Goal: Use online tool/utility: Utilize a website feature to perform a specific function

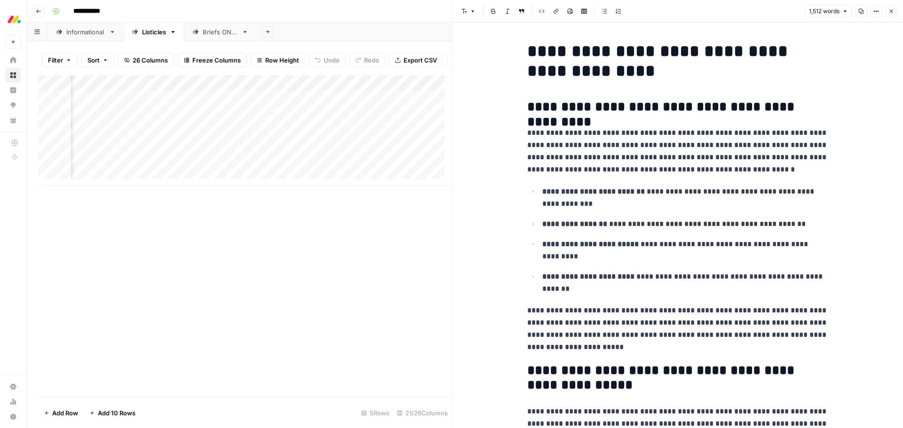
scroll to position [517, 0]
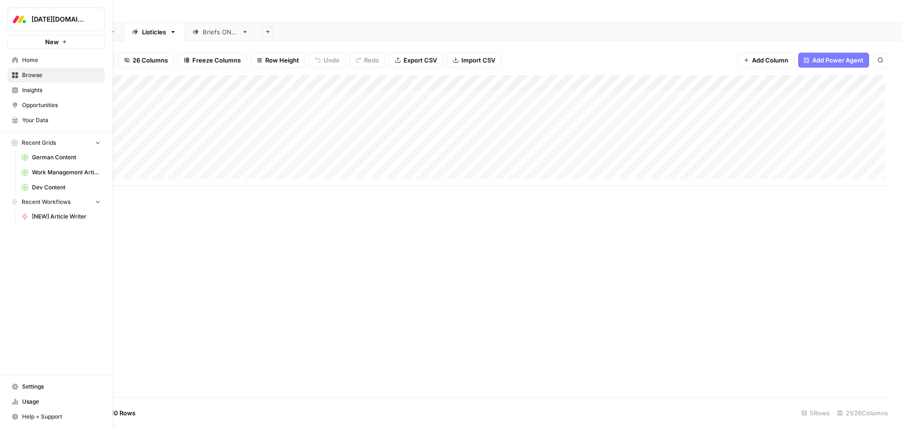
click at [15, 74] on icon at bounding box center [15, 75] width 7 height 7
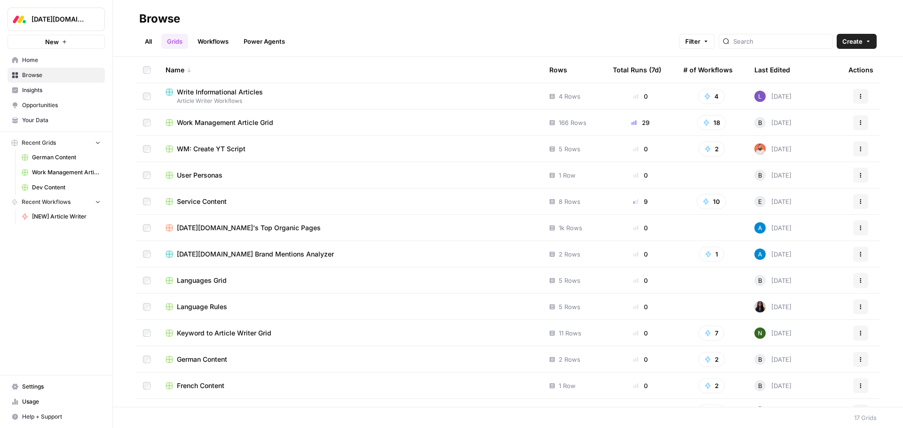
click at [69, 177] on link "Work Management Article Grid" at bounding box center [60, 172] width 87 height 15
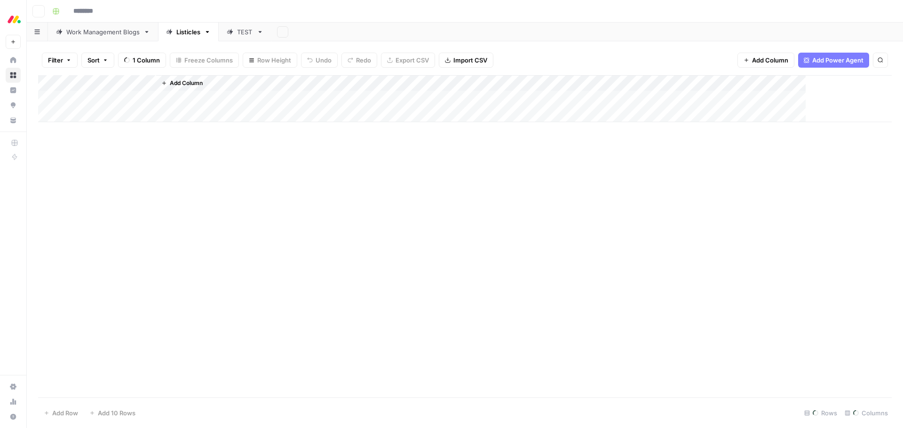
type input "**********"
click at [81, 62] on button "Clear filters" at bounding box center [85, 60] width 15 height 15
click at [103, 34] on div "Work Management Blogs" at bounding box center [102, 31] width 73 height 9
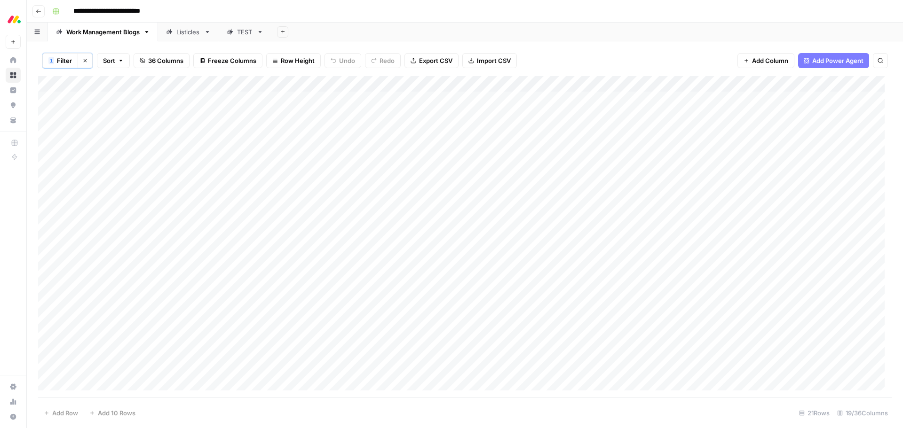
click at [87, 52] on div "1 Filter Clear filters Sort 36 Columns Freeze Columns Row Height Undo Redo Expo…" at bounding box center [465, 60] width 854 height 31
click at [87, 56] on button "Clear filters" at bounding box center [85, 60] width 15 height 15
click at [699, 117] on div "Add Column" at bounding box center [465, 236] width 854 height 323
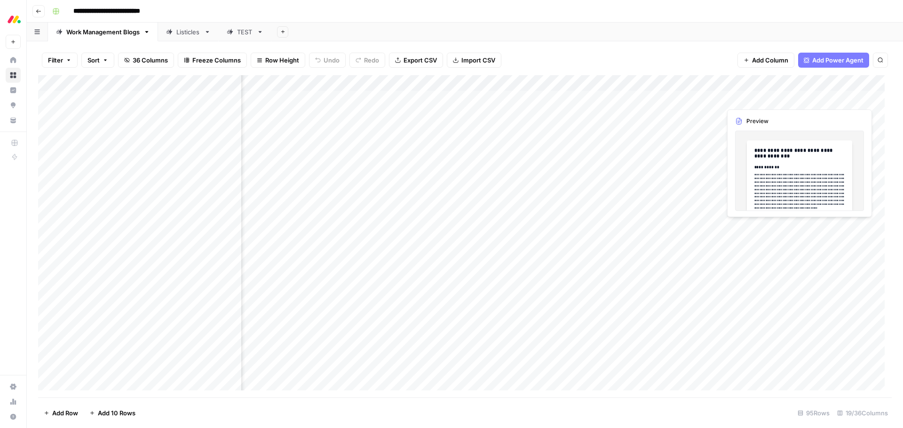
click at [827, 97] on div "Add Column" at bounding box center [465, 236] width 854 height 323
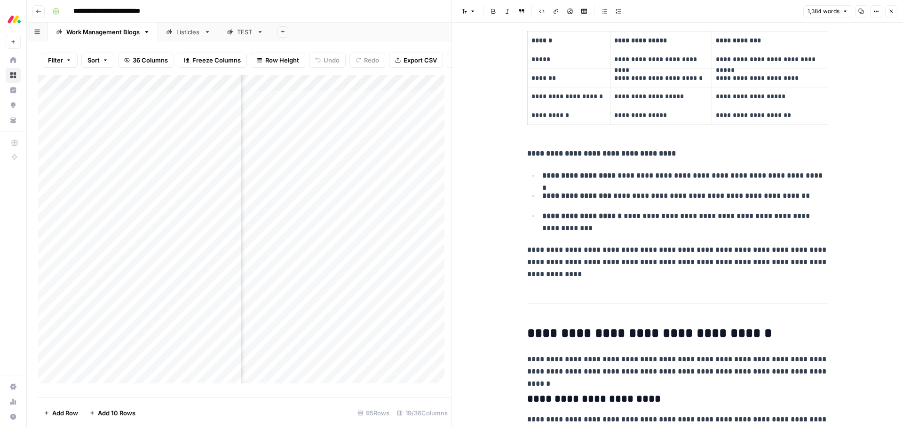
scroll to position [517, 0]
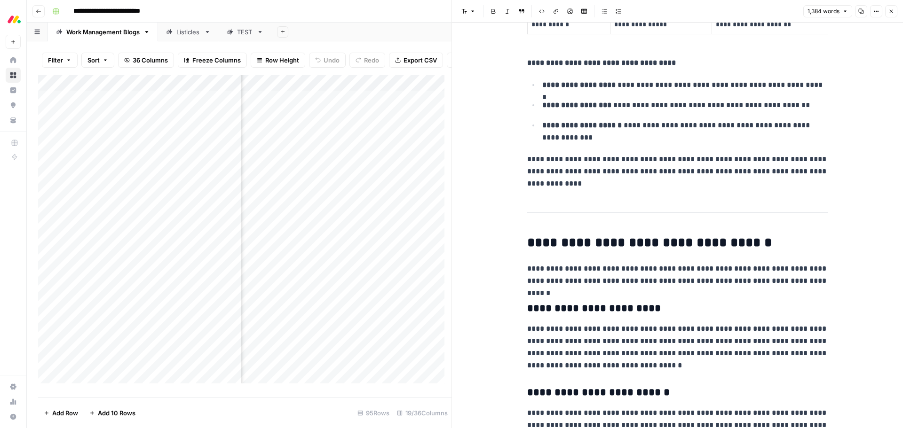
click at [891, 12] on icon "button" at bounding box center [891, 11] width 6 height 6
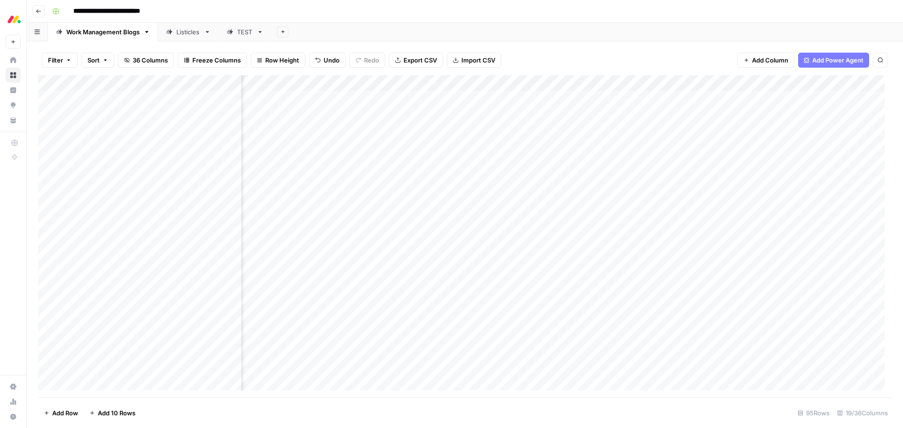
scroll to position [0, 677]
click at [368, 84] on div "Add Column" at bounding box center [465, 236] width 854 height 323
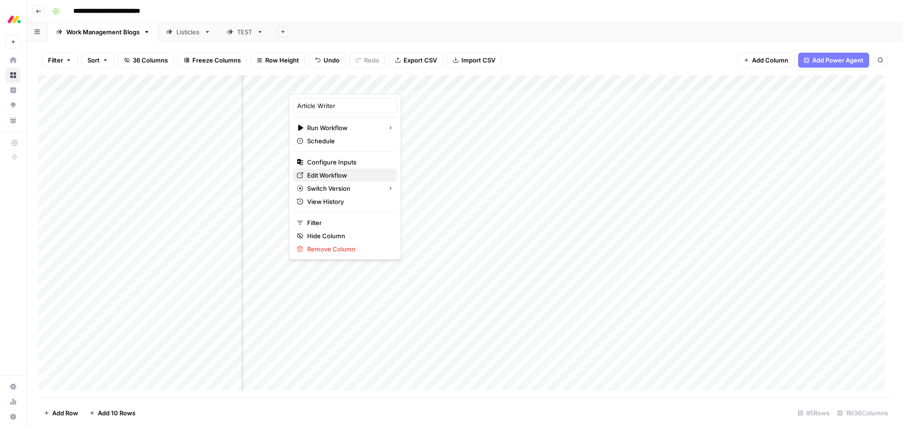
click at [348, 174] on span "Edit Workflow" at bounding box center [348, 175] width 82 height 9
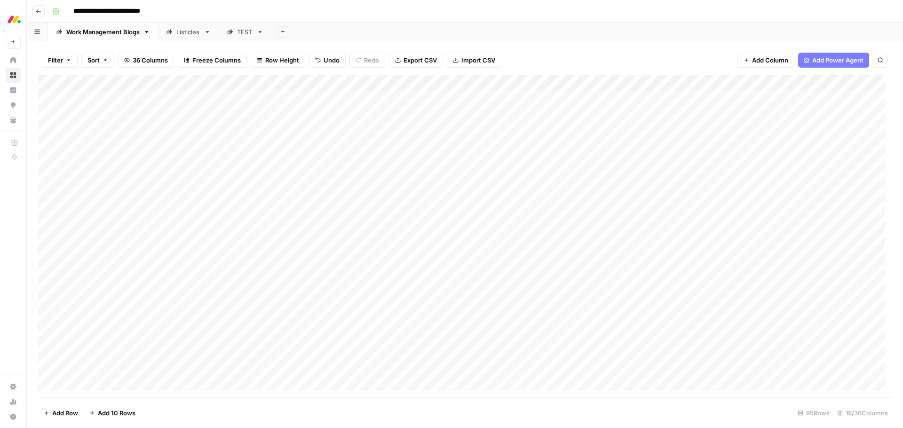
scroll to position [0, 0]
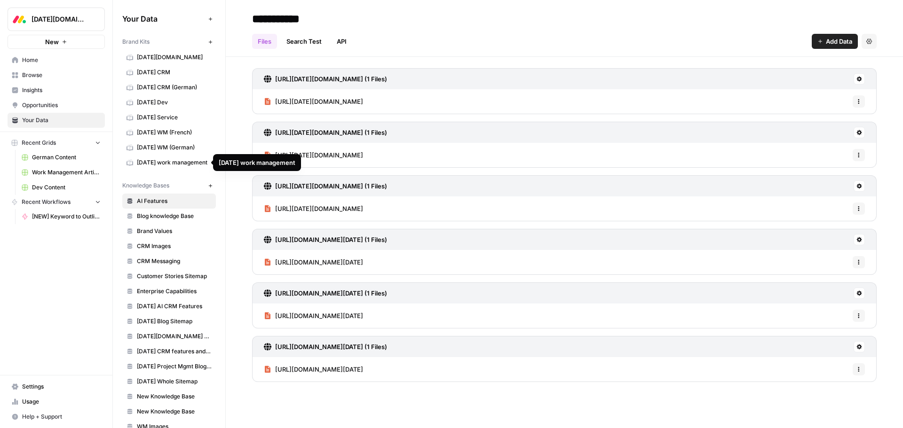
click at [163, 166] on span "[DATE] work management" at bounding box center [174, 162] width 75 height 8
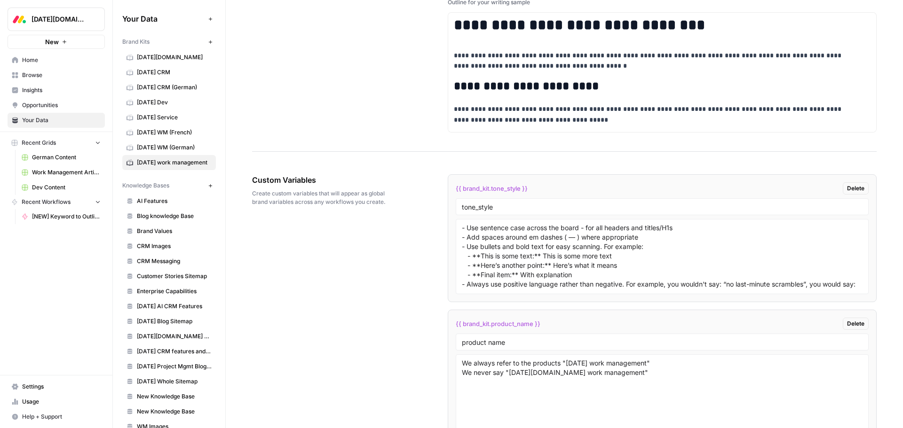
scroll to position [1646, 0]
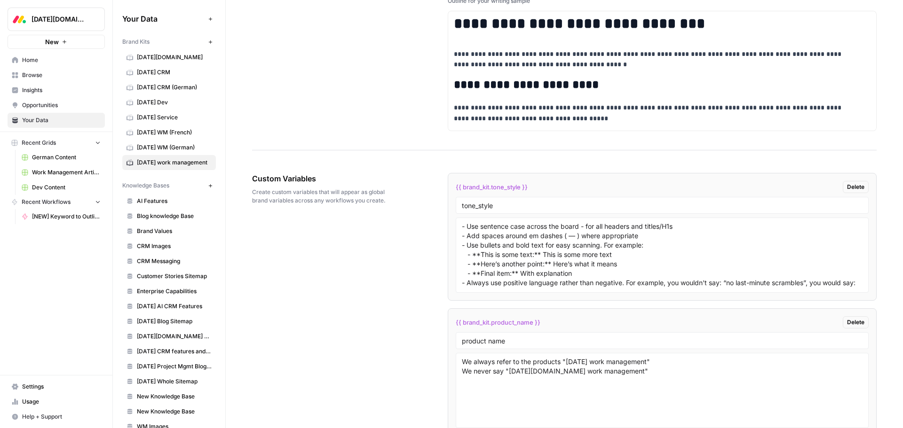
drag, startPoint x: 489, startPoint y: 188, endPoint x: 528, endPoint y: 188, distance: 39.0
click at [528, 188] on div "{{ brand_kit.tone_style }} Delete" at bounding box center [662, 187] width 413 height 12
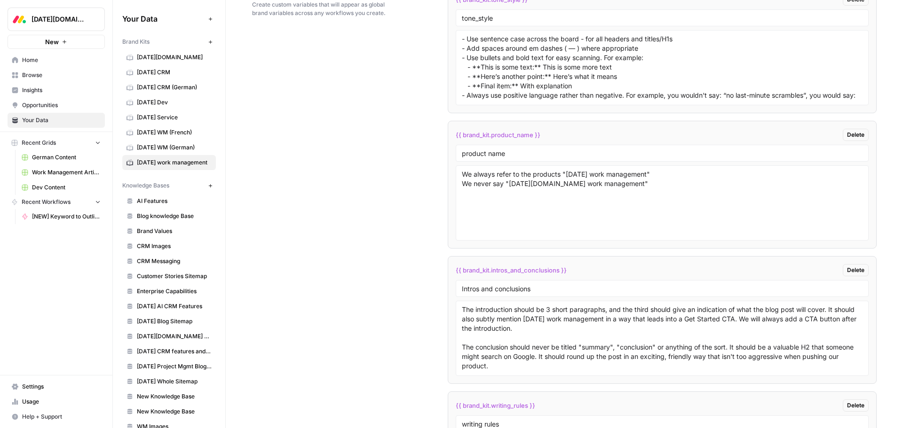
scroll to position [1834, 0]
drag, startPoint x: 559, startPoint y: 271, endPoint x: 488, endPoint y: 275, distance: 71.1
click at [488, 275] on div "{{ brand_kit.intros_and_conclusions }} Delete" at bounding box center [662, 270] width 413 height 12
click at [629, 265] on div "{{ brand_kit.intros_and_conclusions }} Delete" at bounding box center [662, 270] width 413 height 12
click at [176, 308] on span "Monday AI CRM Features" at bounding box center [174, 306] width 75 height 8
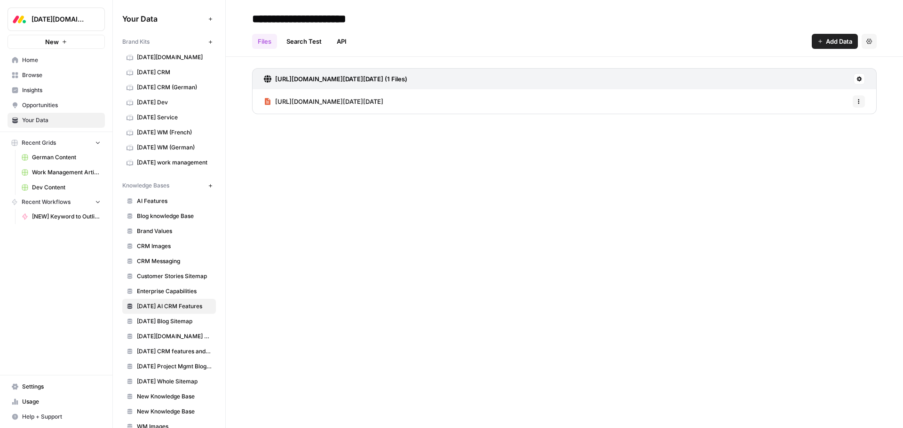
click at [348, 102] on span "https://support.monday.com/hc/en-us/articles/25548698480914-Using-AI-with-monda…" at bounding box center [329, 101] width 108 height 9
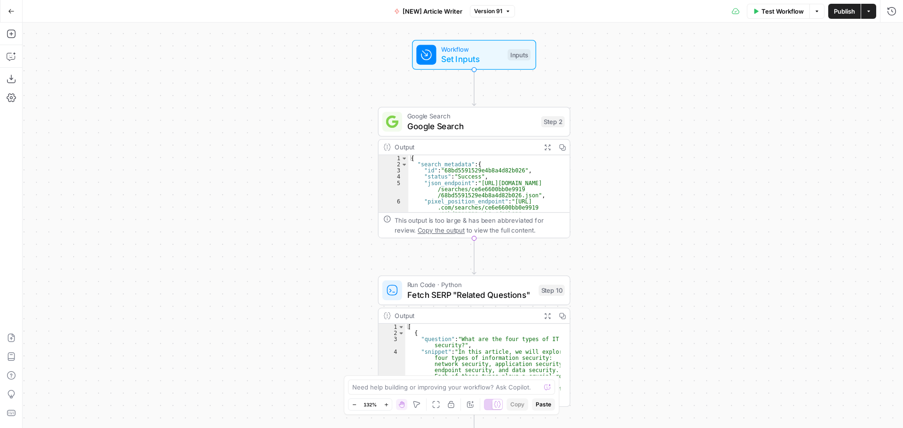
drag, startPoint x: 437, startPoint y: 142, endPoint x: 363, endPoint y: 257, distance: 137.1
click at [363, 257] on div "Workflow Set Inputs Inputs Google Search Google Search Step 2 Output Expand Out…" at bounding box center [463, 226] width 880 height 406
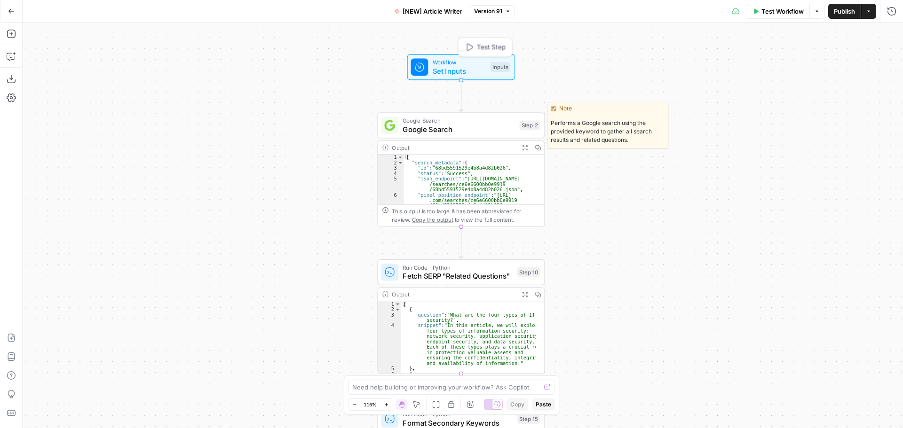
click at [468, 69] on span "Set Inputs" at bounding box center [460, 70] width 54 height 11
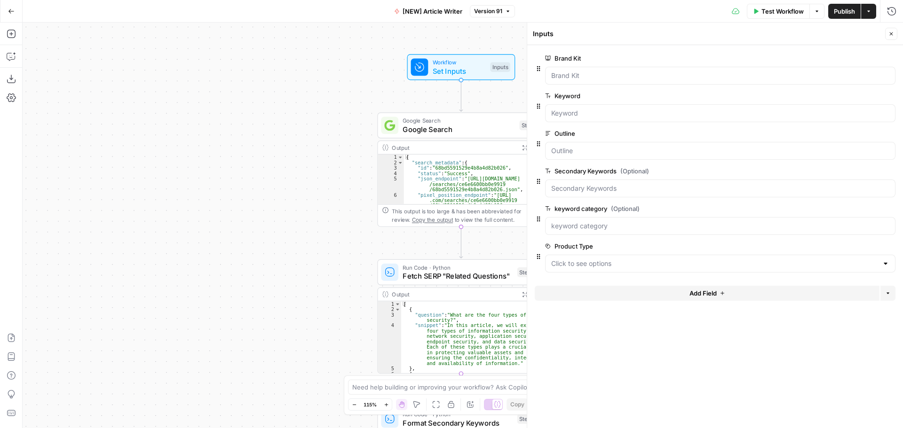
click at [890, 32] on icon "button" at bounding box center [891, 33] width 3 height 3
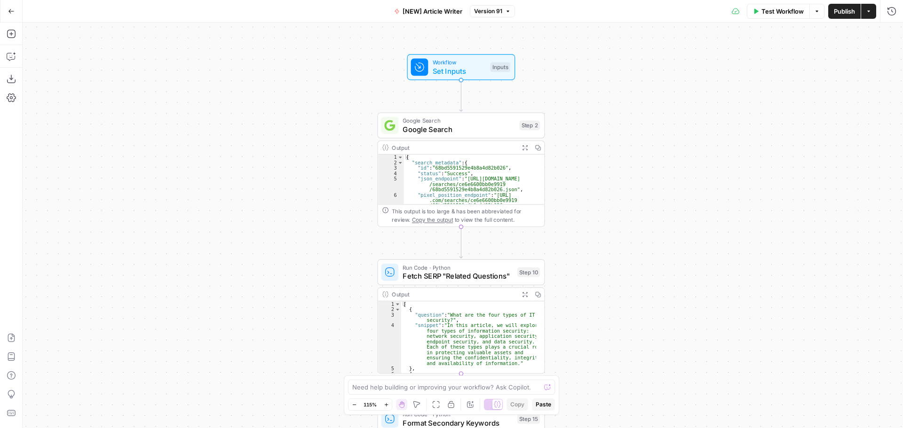
click at [467, 128] on span "Google Search" at bounding box center [459, 129] width 112 height 11
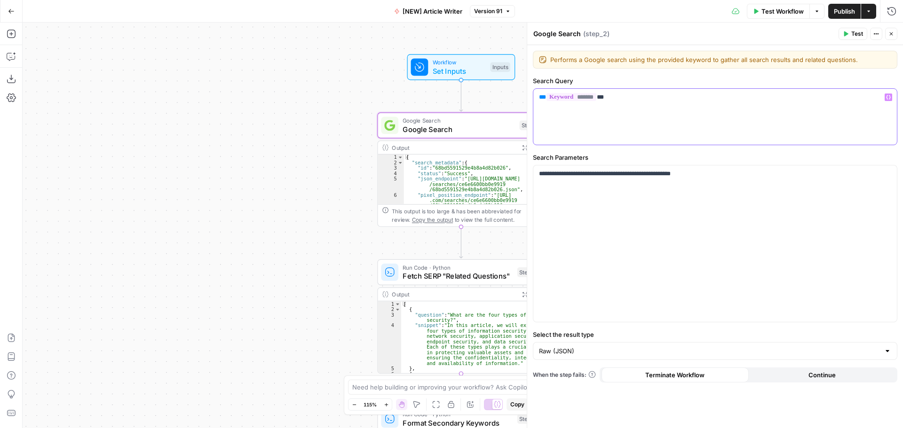
click at [887, 95] on icon "button" at bounding box center [888, 97] width 5 height 5
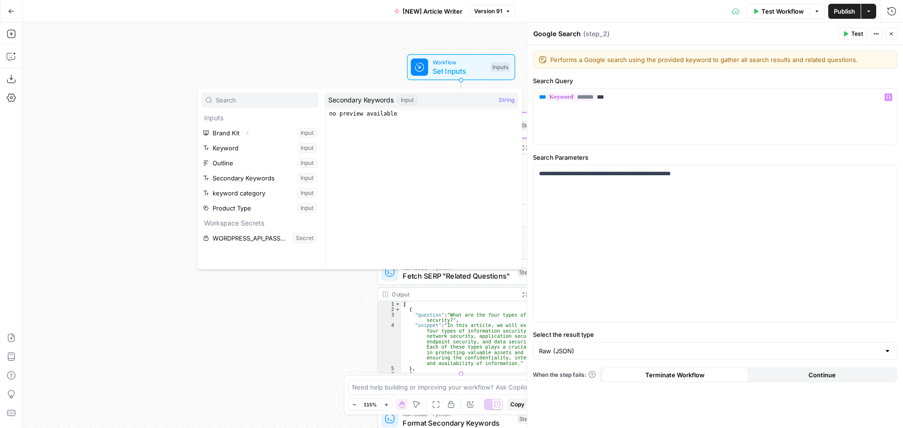
click at [889, 35] on icon "button" at bounding box center [891, 34] width 6 height 6
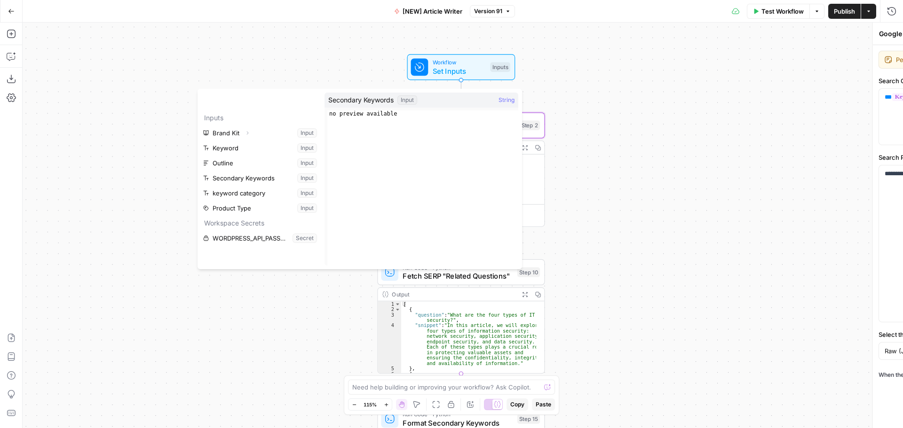
click at [283, 49] on div "Workflow Set Inputs Inputs Google Search Google Search Step 2 Output Expand Out…" at bounding box center [463, 226] width 880 height 406
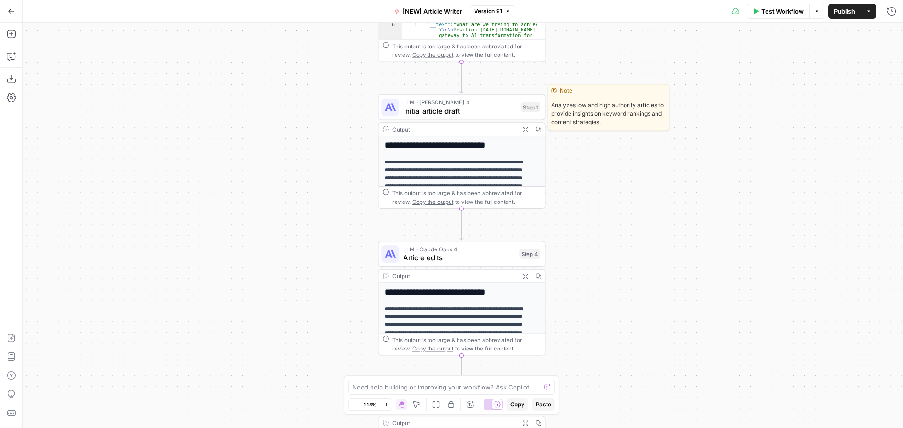
click at [436, 105] on span "LLM · Claude Sonnet 4" at bounding box center [459, 102] width 113 height 8
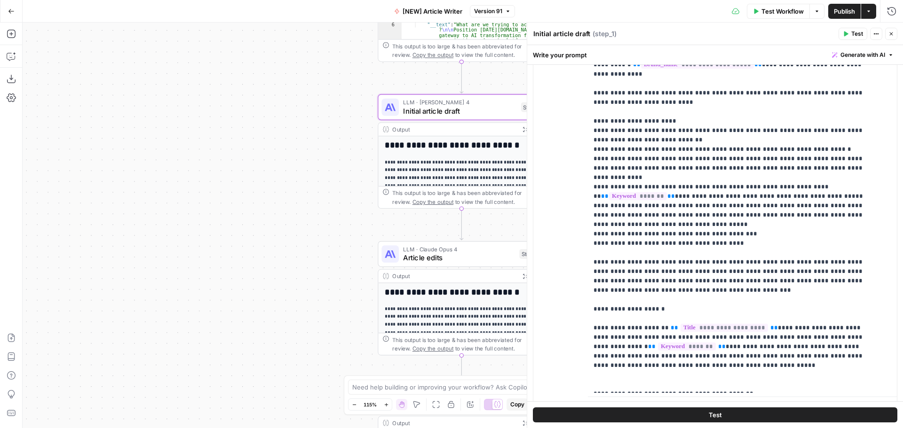
scroll to position [1336, 0]
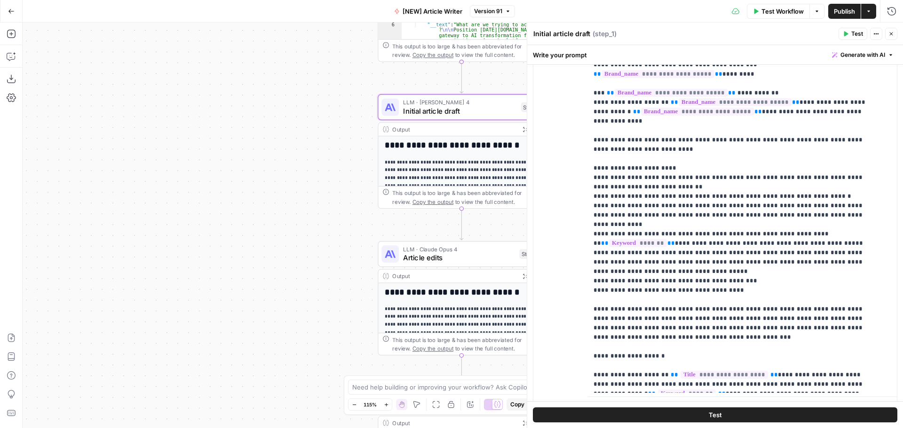
click at [890, 33] on icon "button" at bounding box center [891, 34] width 6 height 6
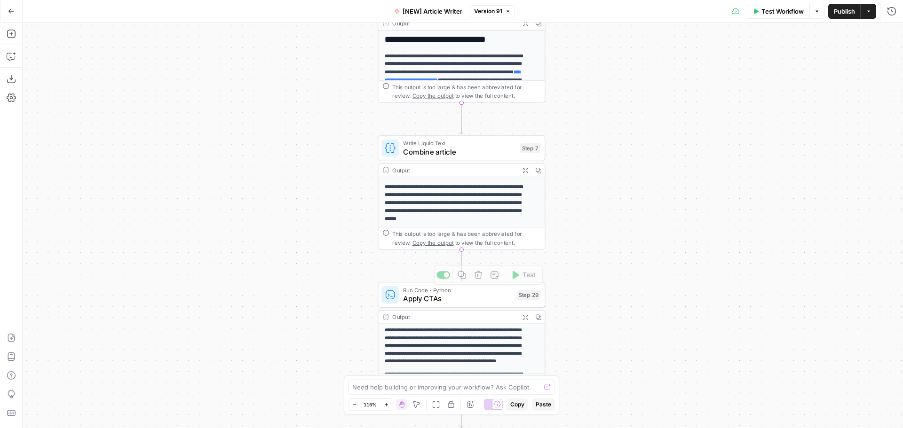
scroll to position [94, 0]
